Goal: Task Accomplishment & Management: Use online tool/utility

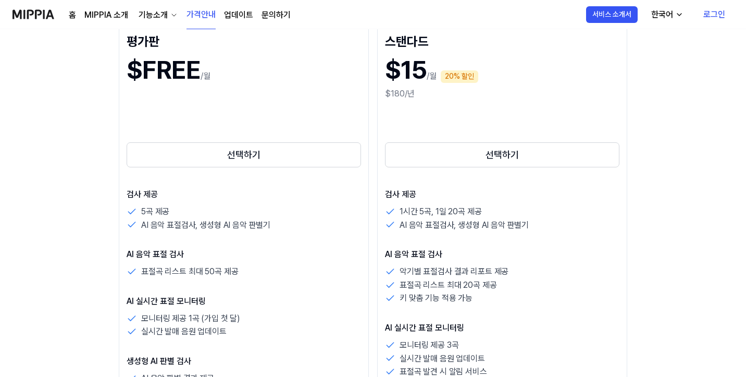
scroll to position [156, 0]
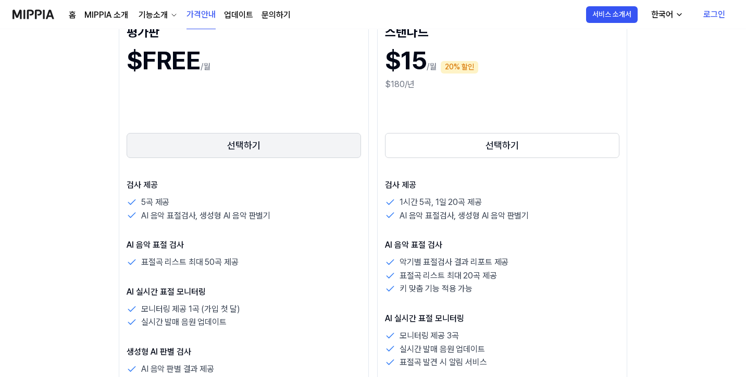
click at [141, 134] on button "선택하기" at bounding box center [244, 145] width 234 height 25
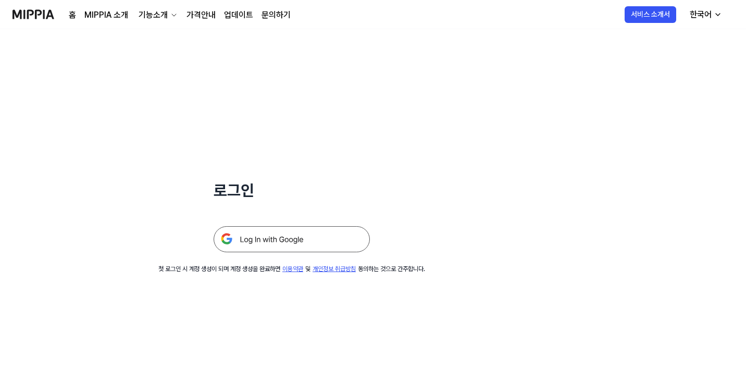
click at [288, 238] on img at bounding box center [292, 239] width 156 height 26
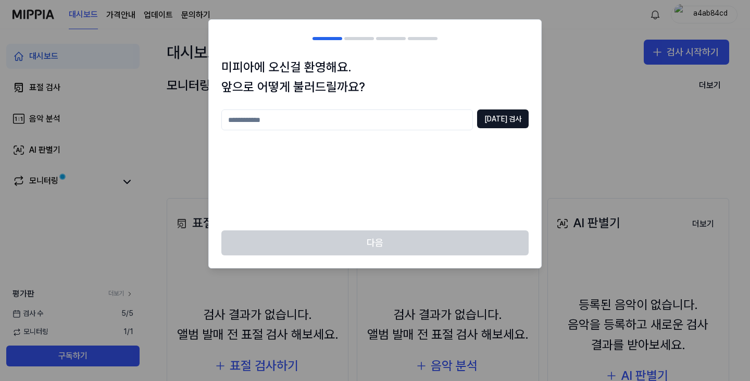
click at [331, 116] on input "text" at bounding box center [347, 119] width 252 height 21
type input "*"
type input "**"
click at [517, 121] on button "[DATE] 검사" at bounding box center [503, 118] width 52 height 19
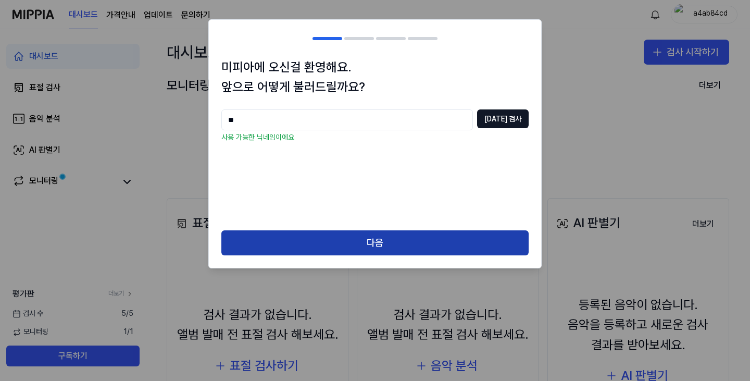
click at [408, 252] on button "다음" at bounding box center [374, 242] width 307 height 25
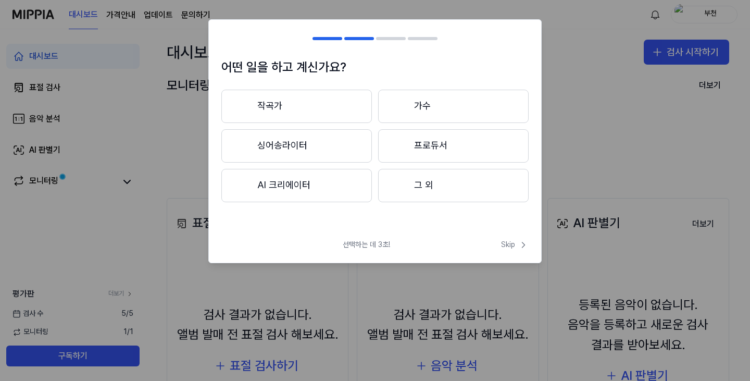
click at [423, 101] on button "가수" at bounding box center [453, 106] width 151 height 33
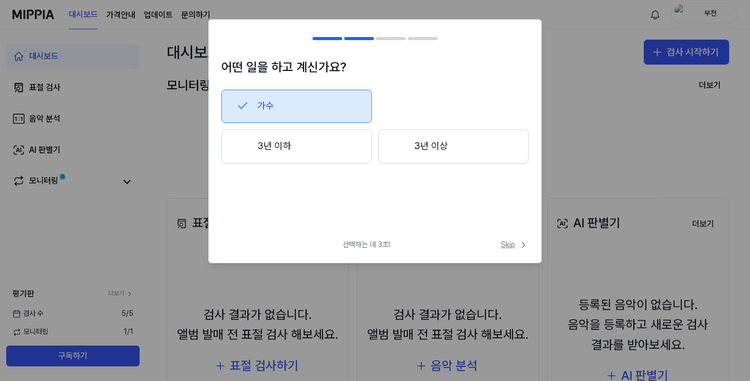
click at [510, 243] on span "Skip" at bounding box center [515, 245] width 28 height 10
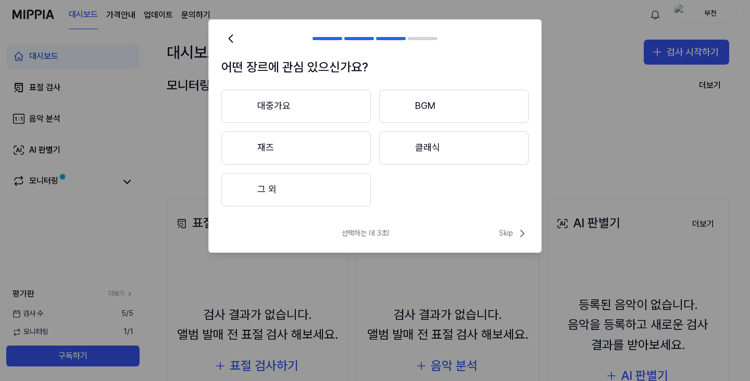
click at [511, 242] on div "선택하는 데 3초! Skip" at bounding box center [375, 239] width 332 height 25
click at [513, 233] on span "Skip" at bounding box center [514, 233] width 30 height 13
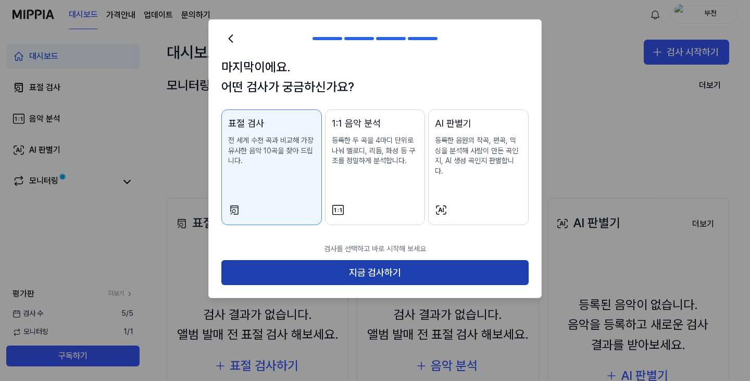
click at [432, 262] on button "지금 검사하기" at bounding box center [374, 272] width 307 height 25
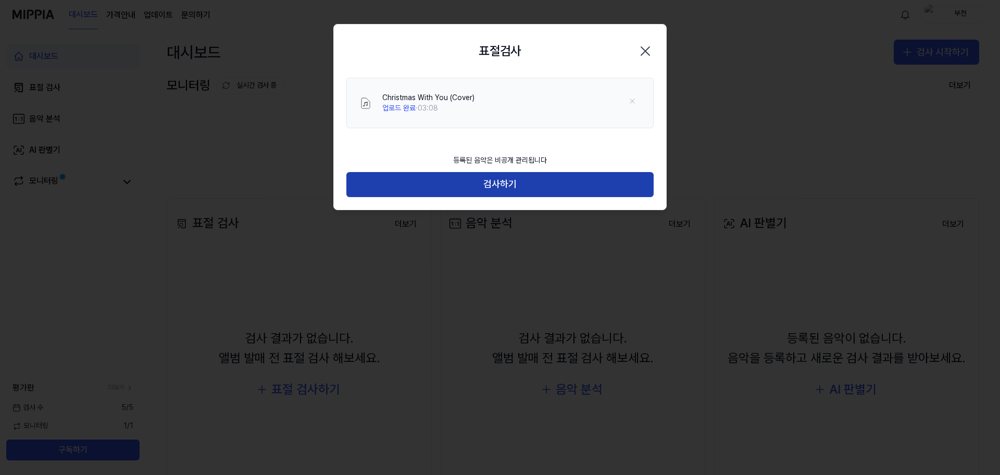
click at [487, 181] on button "검사하기" at bounding box center [499, 184] width 307 height 25
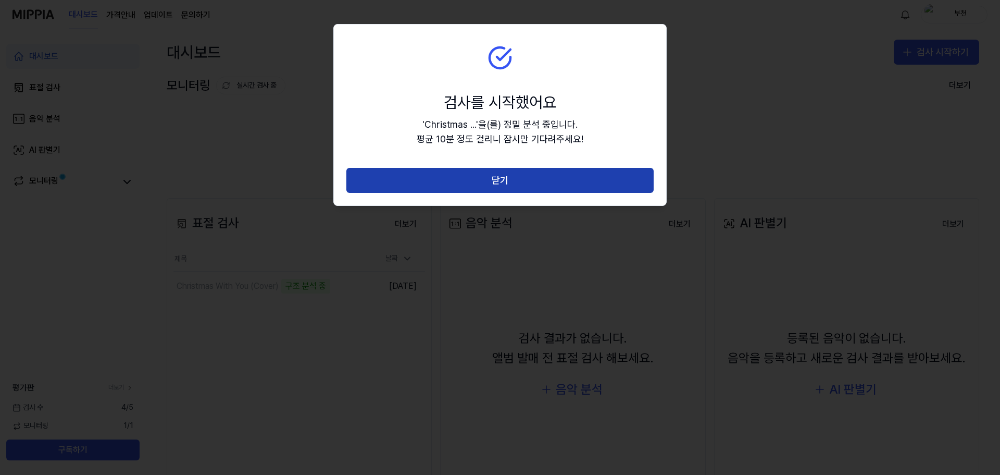
click at [512, 178] on button "닫기" at bounding box center [499, 180] width 307 height 25
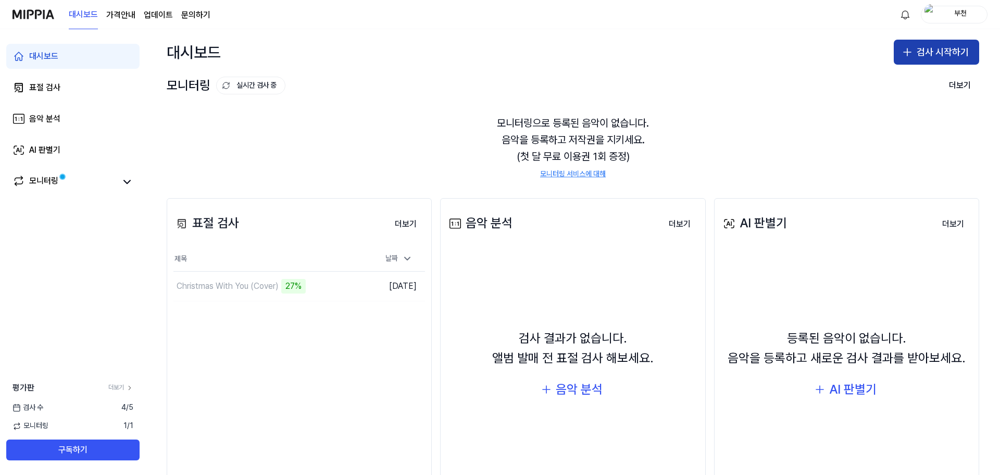
click at [750, 52] on button "검사 시작하기" at bounding box center [936, 52] width 85 height 25
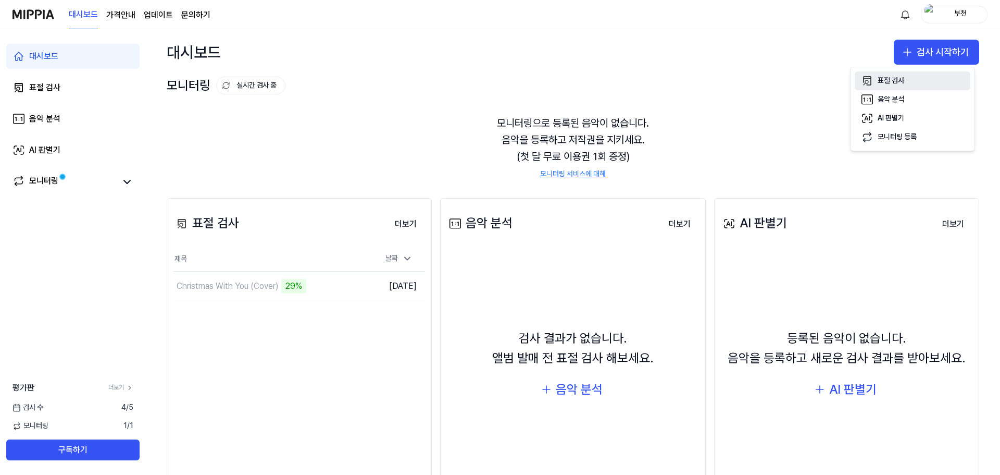
click at [750, 79] on div "표절 검사" at bounding box center [891, 81] width 27 height 10
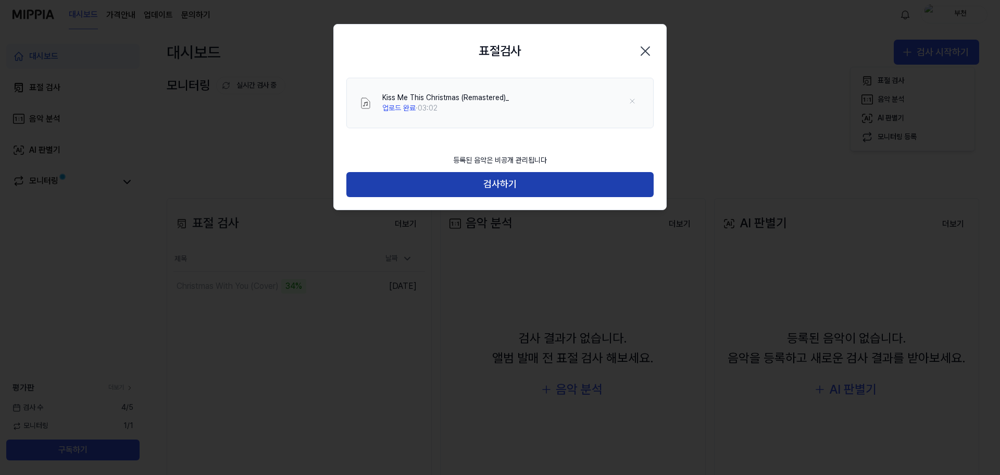
click at [507, 183] on button "검사하기" at bounding box center [499, 184] width 307 height 25
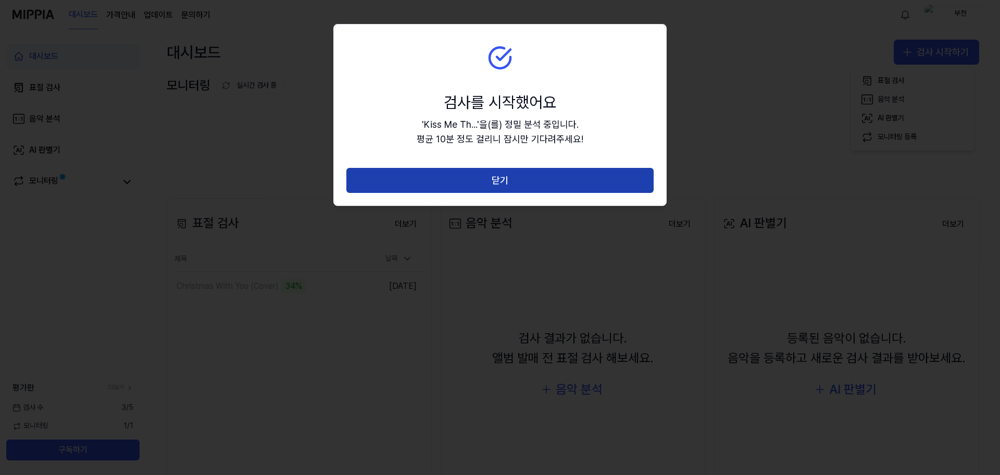
click at [499, 178] on button "닫기" at bounding box center [499, 180] width 307 height 25
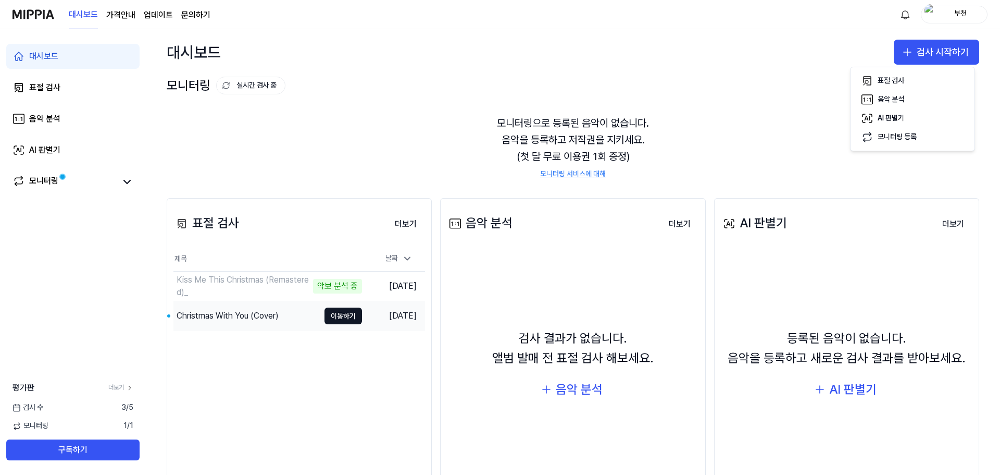
click at [251, 315] on div "Christmas With You (Cover)" at bounding box center [228, 315] width 102 height 13
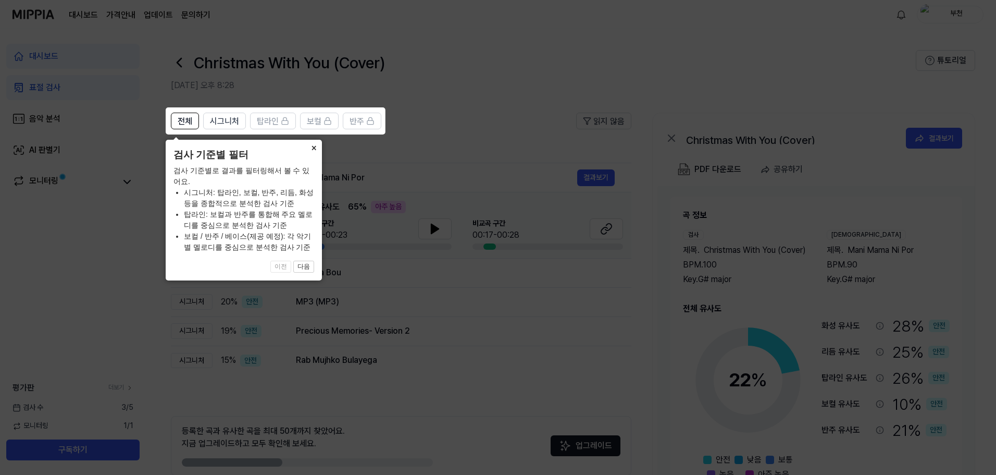
click at [317, 148] on button "×" at bounding box center [313, 147] width 17 height 15
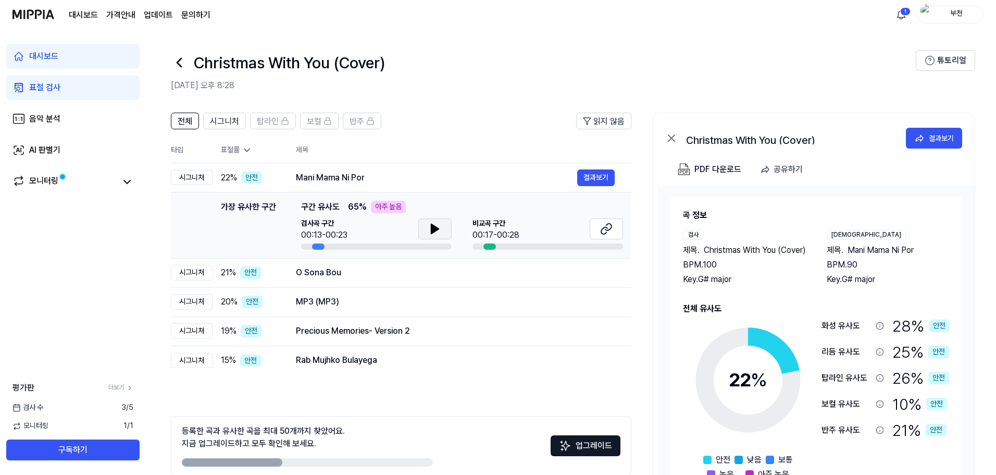
click at [432, 222] on button at bounding box center [434, 228] width 33 height 21
click at [440, 231] on icon at bounding box center [435, 228] width 13 height 13
drag, startPoint x: 314, startPoint y: 244, endPoint x: 296, endPoint y: 249, distance: 18.3
click at [296, 249] on div "가장 유사한 구간 가장 유사한 구간 구간 유사도 65 % 아주 높음 검사곡 구간 00:13-00:23 비교곡 구간 00:17-00:28 결과보기" at bounding box center [401, 225] width 444 height 49
click at [439, 228] on icon at bounding box center [435, 228] width 13 height 13
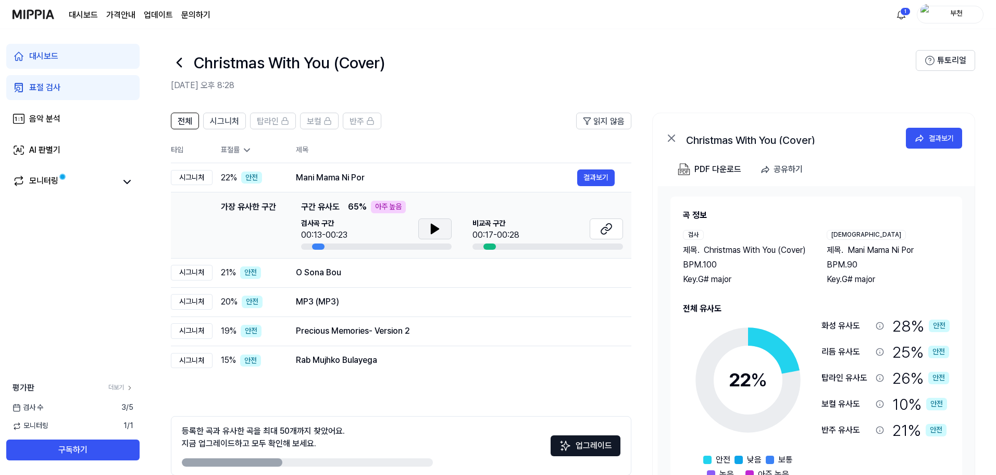
click at [434, 230] on icon at bounding box center [434, 228] width 7 height 9
click at [589, 184] on button "결과보기" at bounding box center [596, 177] width 38 height 17
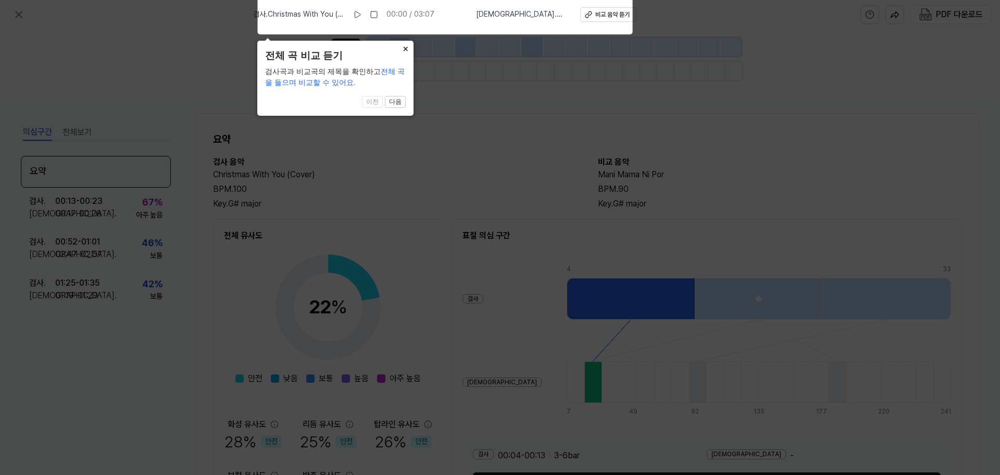
click at [402, 47] on button "×" at bounding box center [405, 48] width 17 height 15
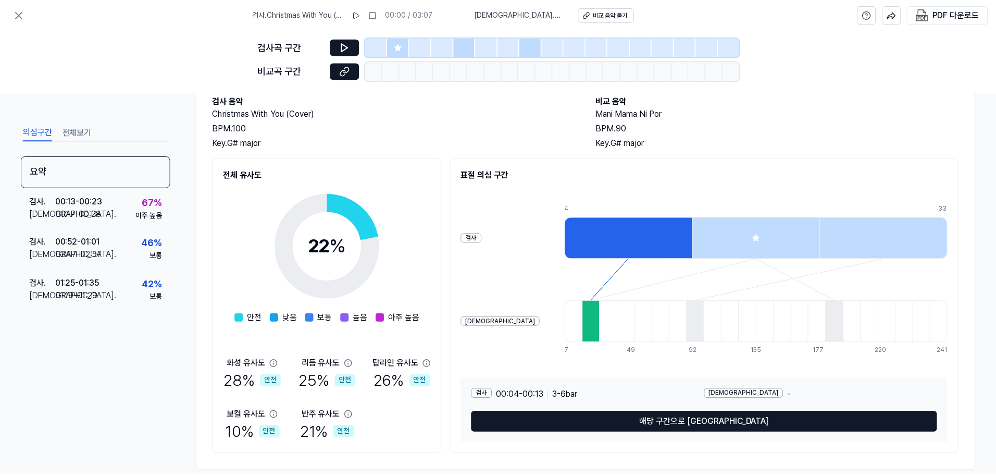
scroll to position [78, 0]
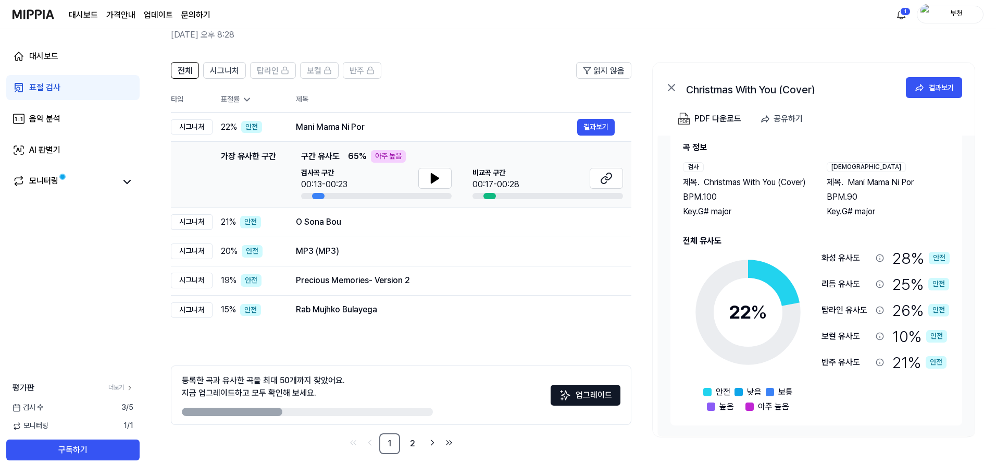
scroll to position [30, 0]
click at [595, 218] on button "결과보기" at bounding box center [596, 222] width 38 height 17
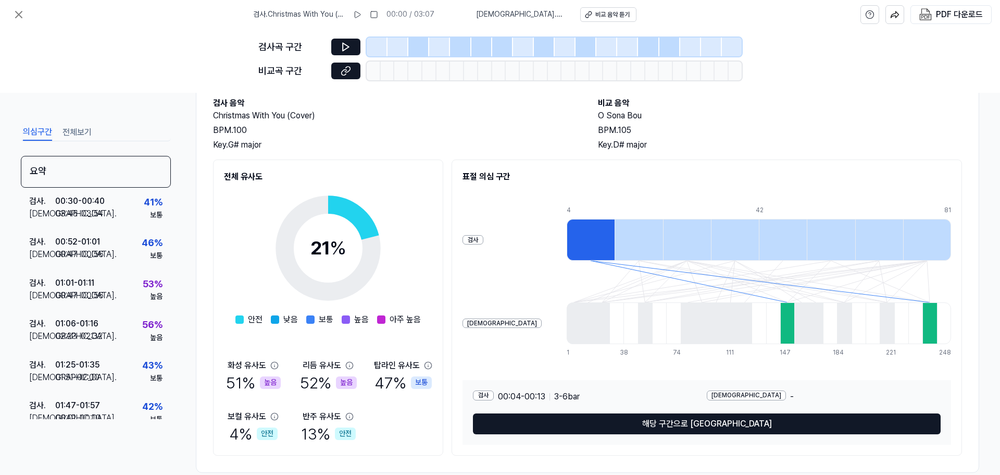
scroll to position [78, 0]
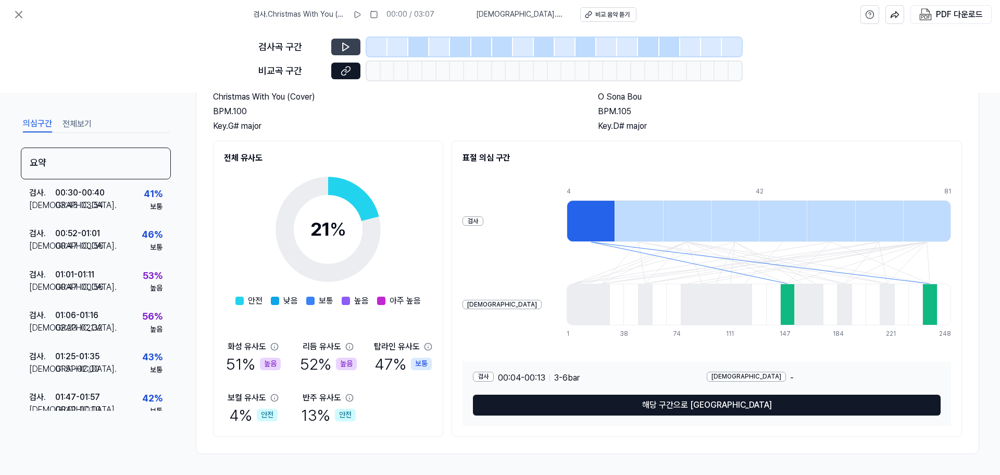
click at [343, 49] on icon at bounding box center [346, 47] width 6 height 8
click at [343, 48] on icon at bounding box center [346, 47] width 6 height 8
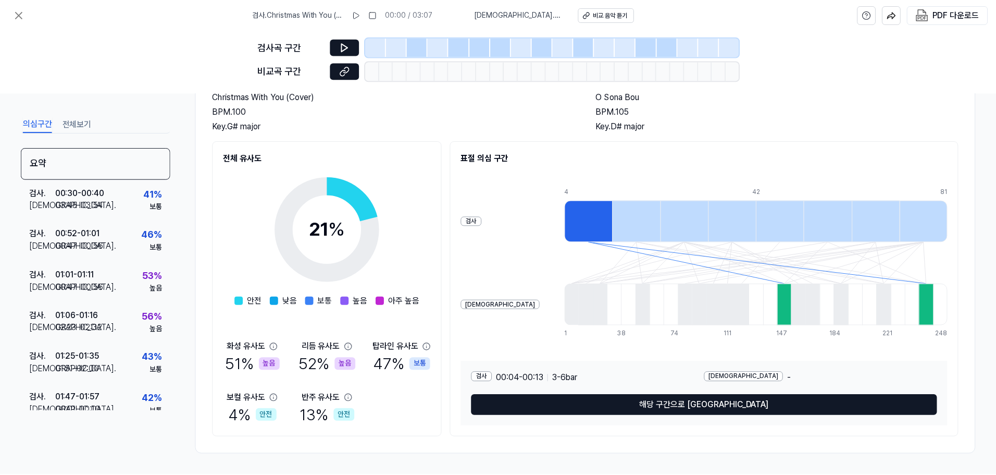
scroll to position [51, 0]
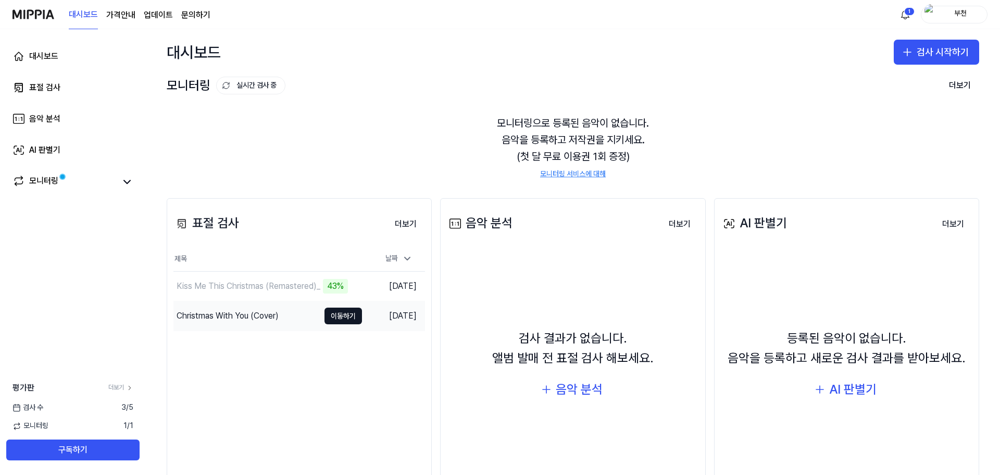
click at [254, 316] on div "Christmas With You (Cover)" at bounding box center [228, 315] width 102 height 13
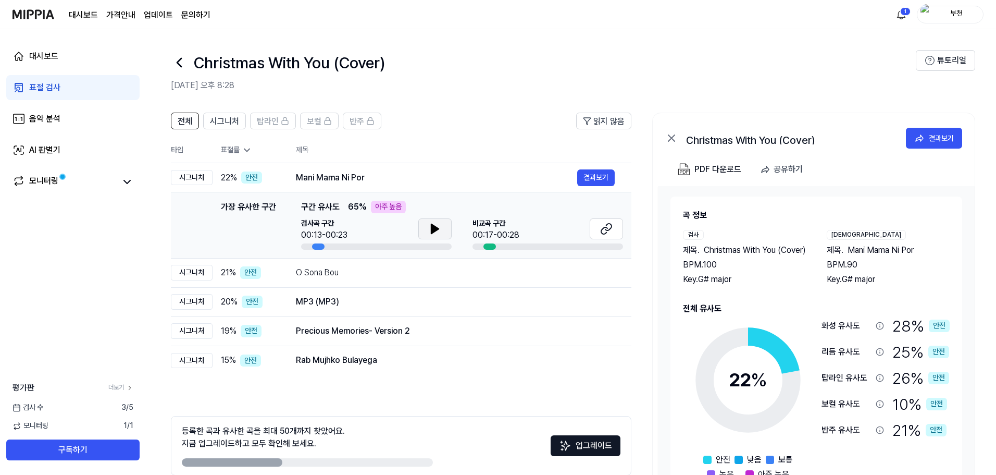
click at [430, 224] on icon at bounding box center [435, 228] width 13 height 13
click at [436, 229] on icon at bounding box center [434, 228] width 7 height 9
click at [436, 229] on icon at bounding box center [437, 229] width 2 height 8
